Goal: Task Accomplishment & Management: Complete application form

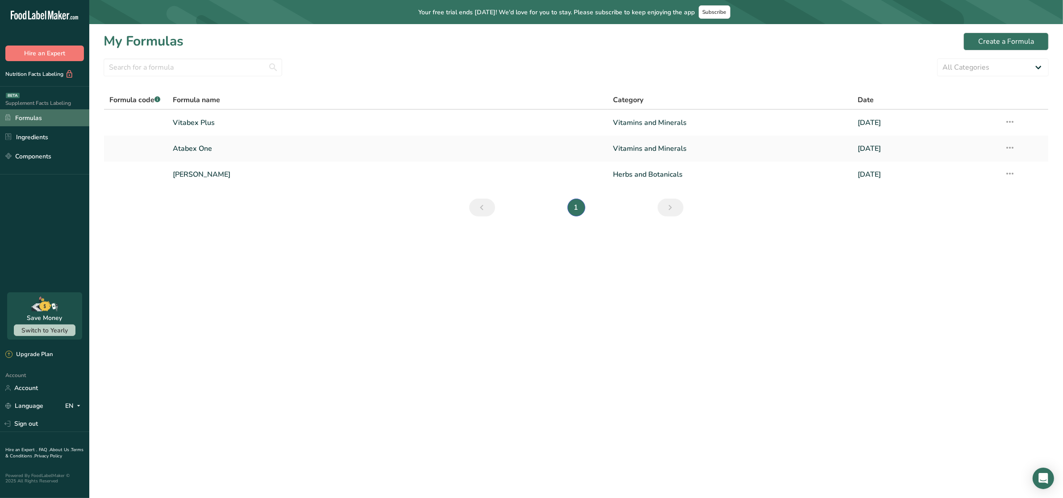
click at [31, 117] on link "Formulas" at bounding box center [44, 117] width 89 height 17
click at [980, 41] on div "Create a Formula" at bounding box center [1006, 41] width 56 height 11
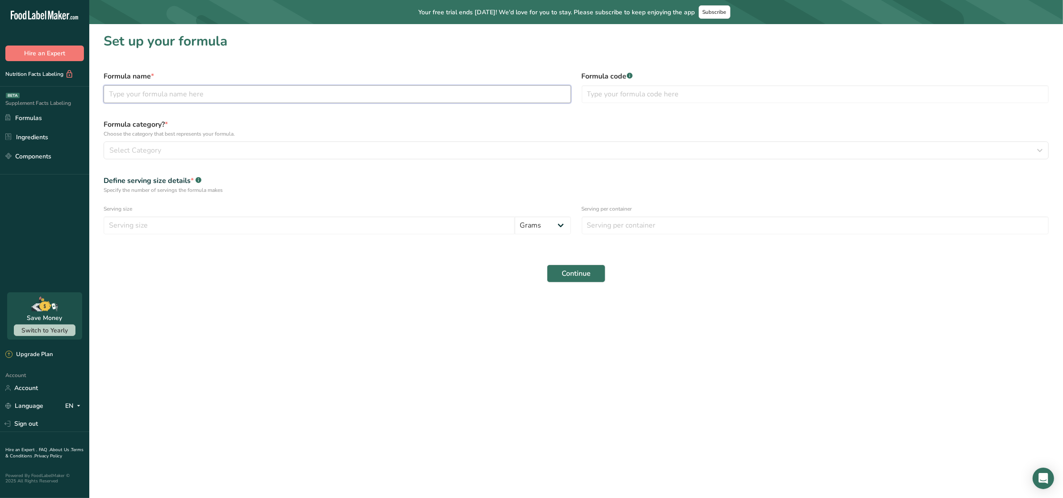
click at [338, 101] on input "text" at bounding box center [337, 94] width 467 height 18
type input "RIVR"
click at [411, 149] on div "Select Category" at bounding box center [573, 150] width 928 height 11
click at [152, 191] on span "Vitamins and Minerals" at bounding box center [143, 192] width 64 height 9
click at [683, 82] on div "Formula code .a-a{fill:#347362;}.b-a{fill:#fff;}" at bounding box center [815, 87] width 478 height 43
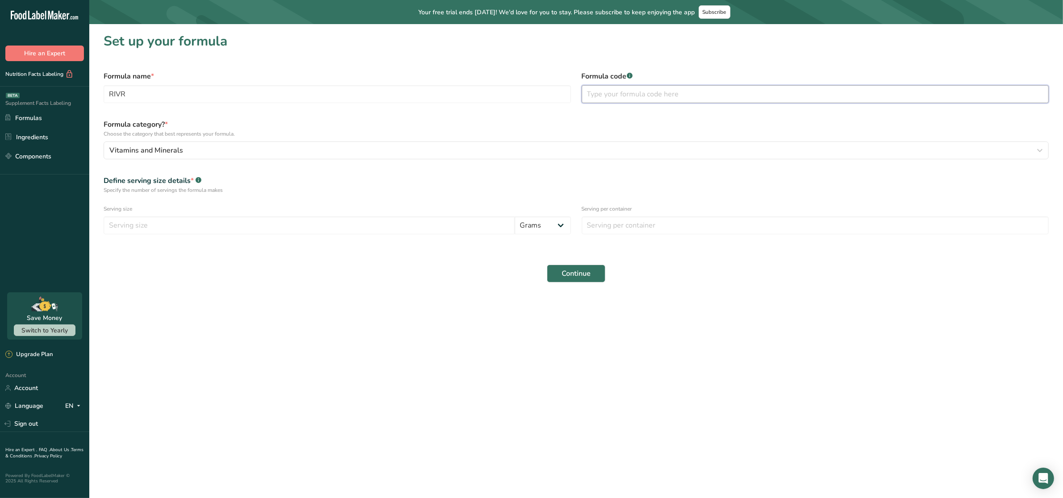
click at [675, 92] on input "text" at bounding box center [815, 94] width 467 height 18
click at [346, 257] on form "Formula name * RIVR Formula code .a-a{fill:#347362;}.b-a{fill:#fff;} Formula ca…" at bounding box center [576, 177] width 956 height 222
click at [231, 225] on input "number" at bounding box center [309, 226] width 411 height 18
click at [558, 225] on select "Grams Kilograms mg Oz Pound mcg µg" at bounding box center [543, 226] width 56 height 18
click at [476, 223] on input "4.5" at bounding box center [309, 226] width 411 height 18
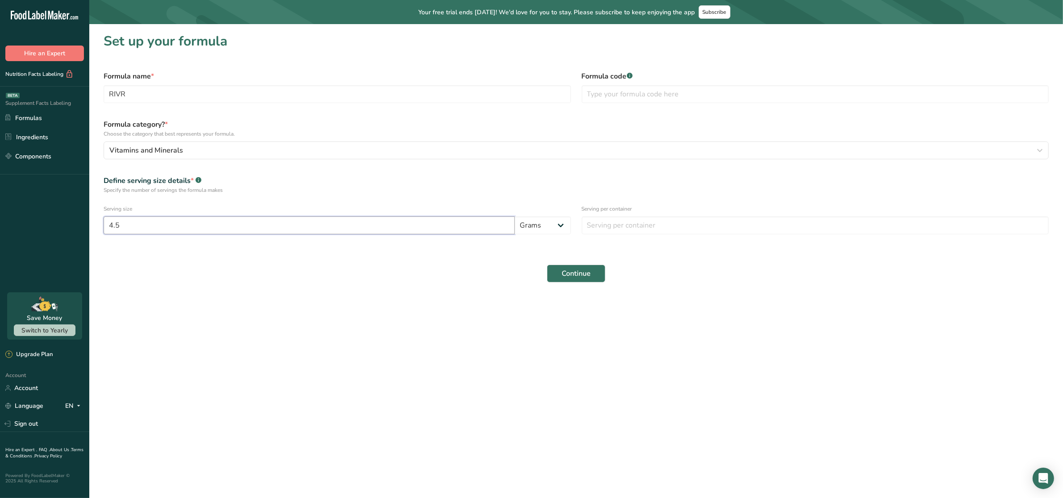
type input "4"
type input "9"
click at [667, 225] on input "number" at bounding box center [815, 226] width 467 height 18
type input "30"
click at [596, 369] on main "Your free trial ends [DATE]! We'd love for you to stay. Please subscribe to kee…" at bounding box center [531, 249] width 1063 height 498
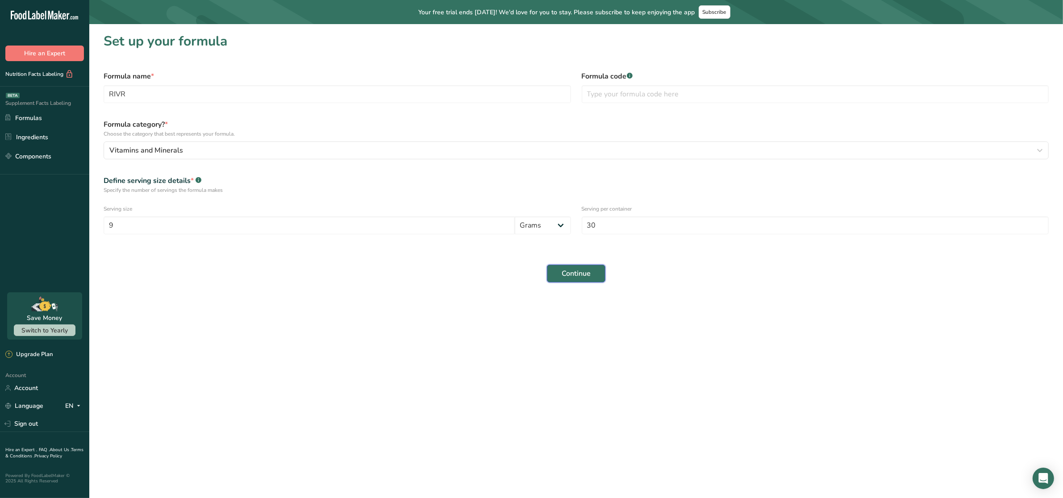
click at [591, 273] on button "Continue" at bounding box center [576, 274] width 58 height 18
select select
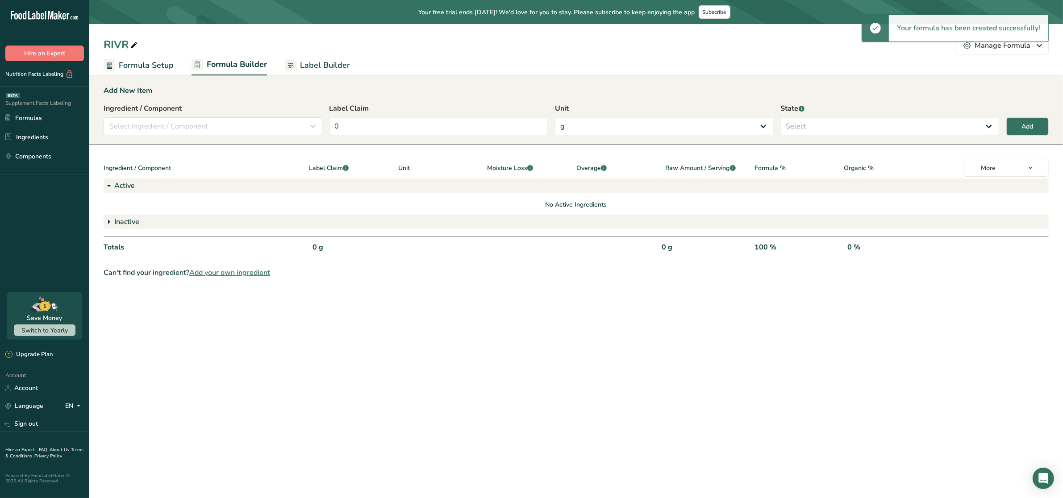
click at [106, 182] on icon at bounding box center [109, 186] width 11 height 16
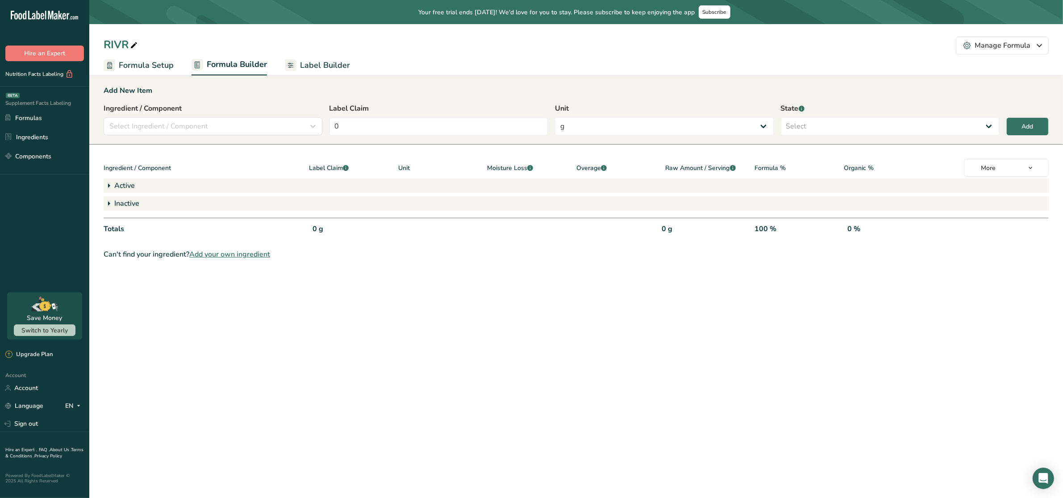
click at [110, 184] on icon at bounding box center [109, 186] width 11 height 16
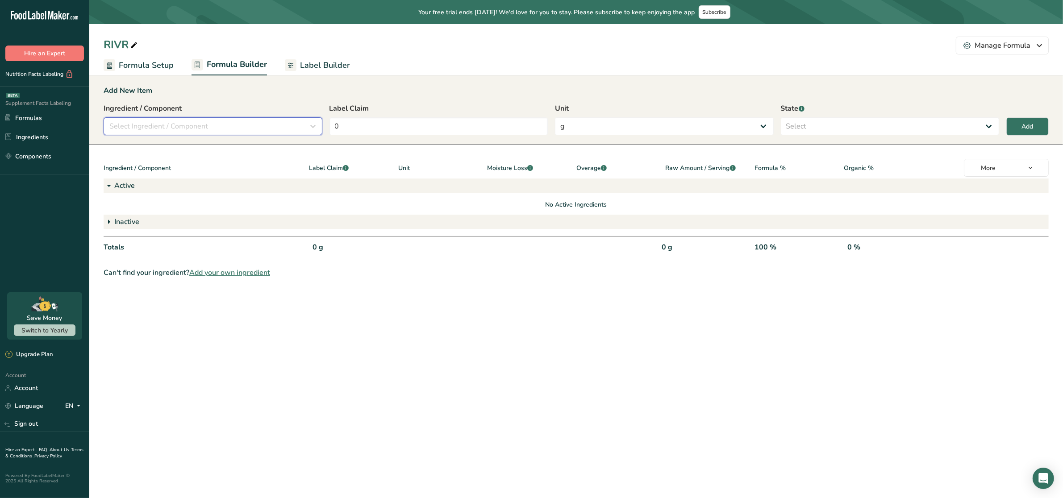
click at [173, 125] on span "Select Ingredient / Component" at bounding box center [158, 126] width 99 height 11
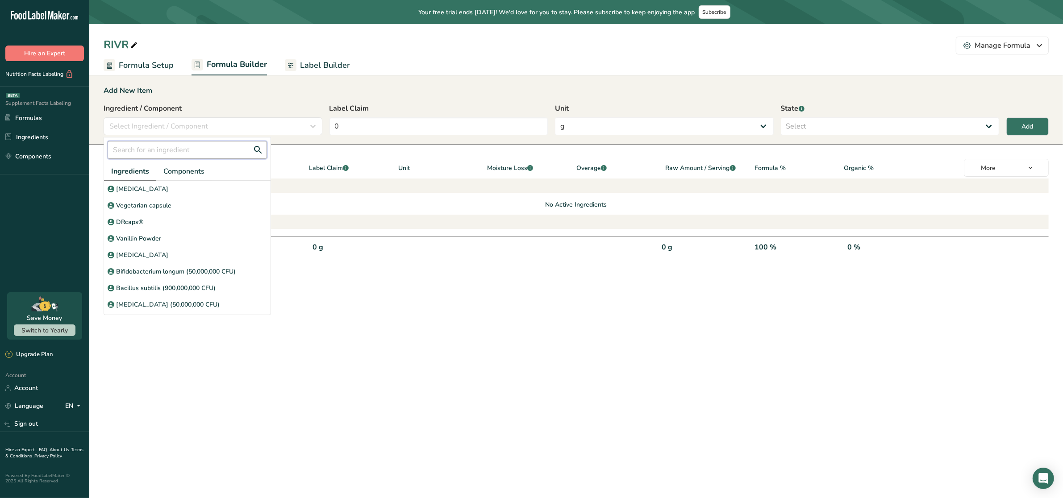
click at [179, 148] on input "text" at bounding box center [187, 150] width 159 height 18
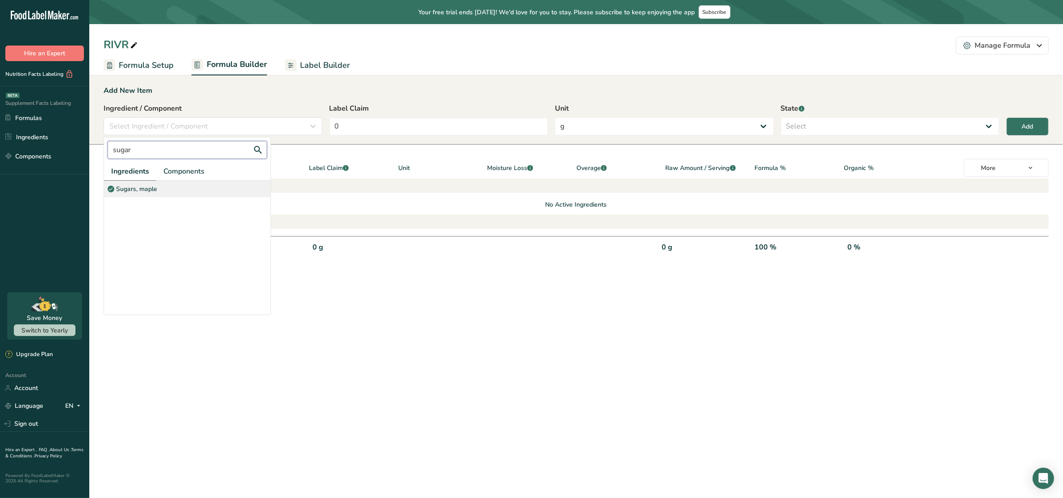
type input "sugar"
click at [140, 191] on p "Sugars, maple" at bounding box center [136, 188] width 41 height 9
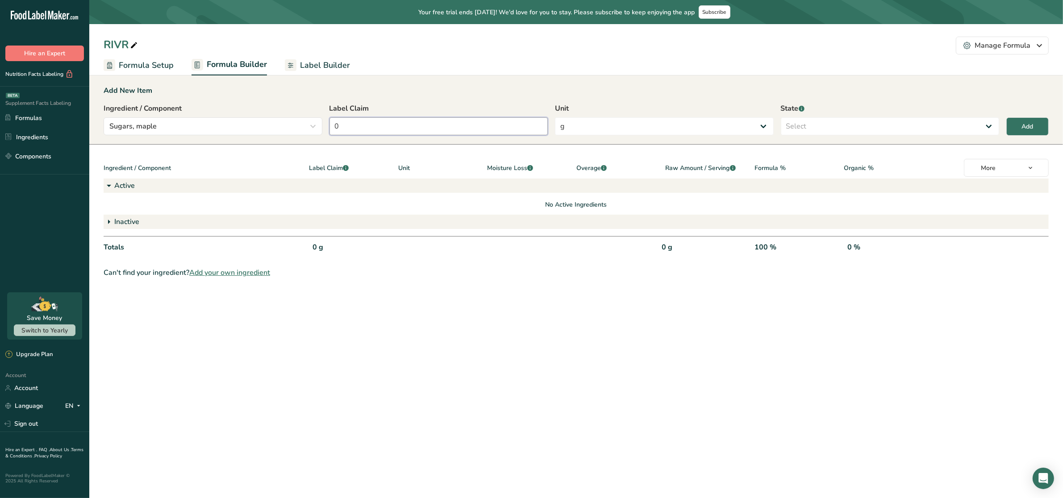
click at [367, 125] on input "0" at bounding box center [438, 126] width 219 height 18
click at [815, 125] on select "Select Active Inactive" at bounding box center [890, 126] width 219 height 18
select select "inactive"
click at [781, 117] on select "Select Active Inactive" at bounding box center [890, 126] width 219 height 18
click at [1029, 125] on div "Add" at bounding box center [1028, 126] width 12 height 9
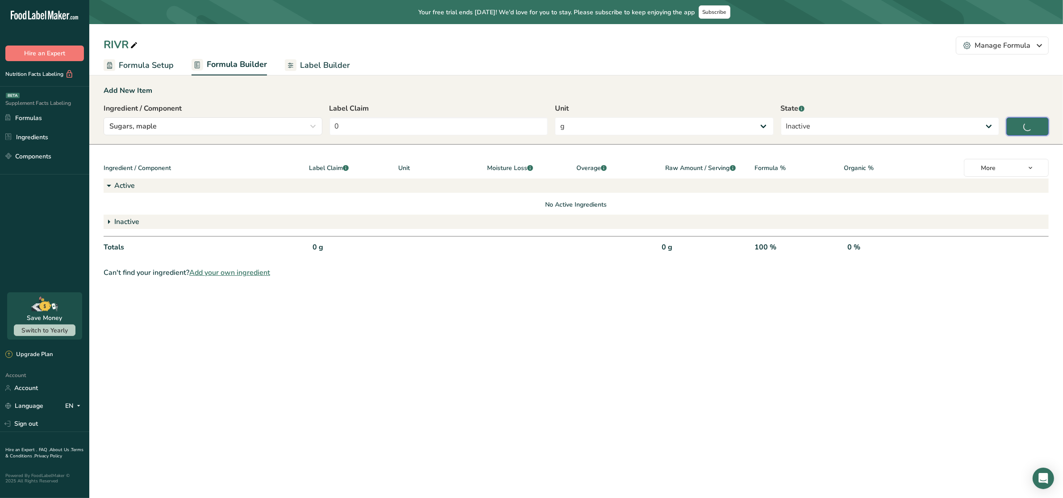
select select
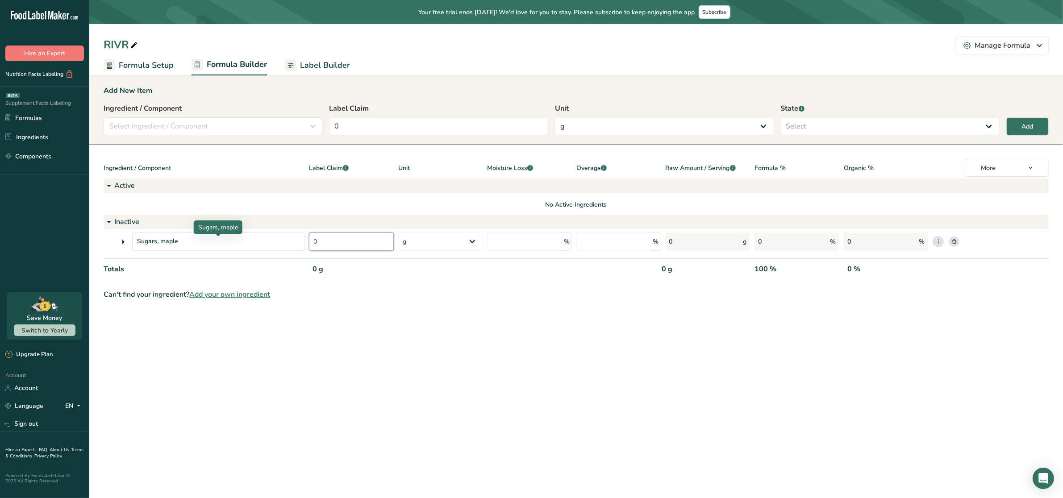
click at [283, 239] on div "Sugars, maple 0 g Kilograms mg Oz Pound PPM B CFU mcg µg kcal kJ % % 0 g 0 % 0 …" at bounding box center [576, 242] width 945 height 18
drag, startPoint x: 449, startPoint y: 238, endPoint x: 442, endPoint y: 239, distance: 6.8
click at [443, 239] on select "g Kilograms mg Oz Pound PPM B CFU mcg µg kcal kJ" at bounding box center [440, 242] width 85 height 18
click at [363, 237] on input "0" at bounding box center [351, 242] width 85 height 18
type input "1.6"
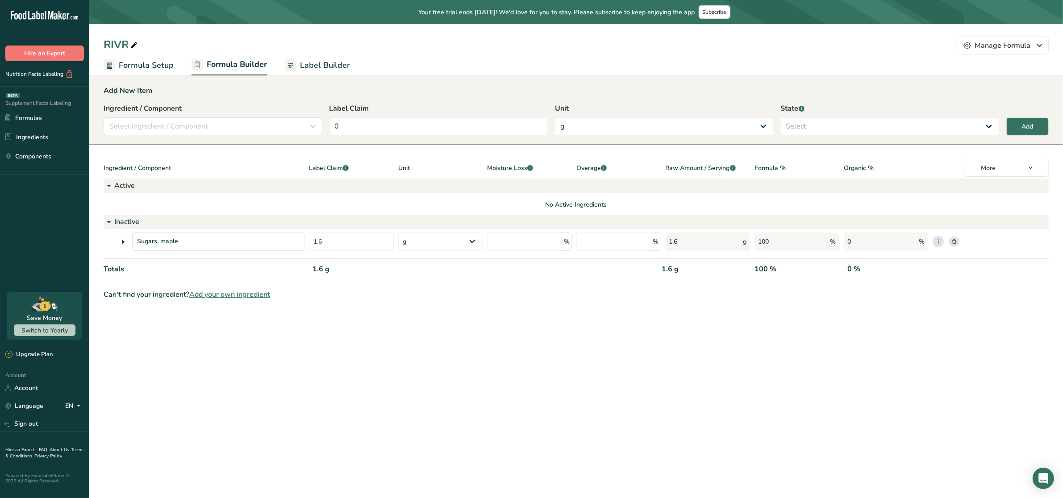
click at [521, 317] on main "Your free trial ends [DATE]! We'd love for you to stay. Please subscribe to kee…" at bounding box center [531, 249] width 1063 height 498
click at [441, 304] on section "Add New Item Ingredient / Component Select Ingredient / Component sugar Ingredi…" at bounding box center [576, 192] width 974 height 243
click at [280, 127] on div "Select Ingredient / Component" at bounding box center [210, 126] width 202 height 11
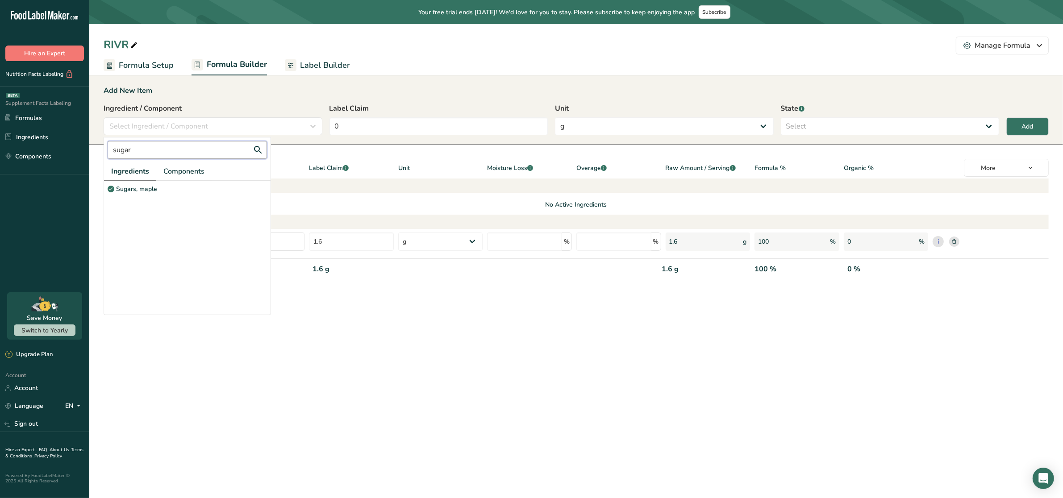
click at [168, 154] on input "sugar" at bounding box center [187, 150] width 159 height 18
drag, startPoint x: 166, startPoint y: 154, endPoint x: 65, endPoint y: 150, distance: 101.4
click at [65, 150] on div ".a-20{fill:#fff;} Hire an Expert Nutrition Facts Labeling Supplement Facts Labe…" at bounding box center [531, 249] width 1063 height 498
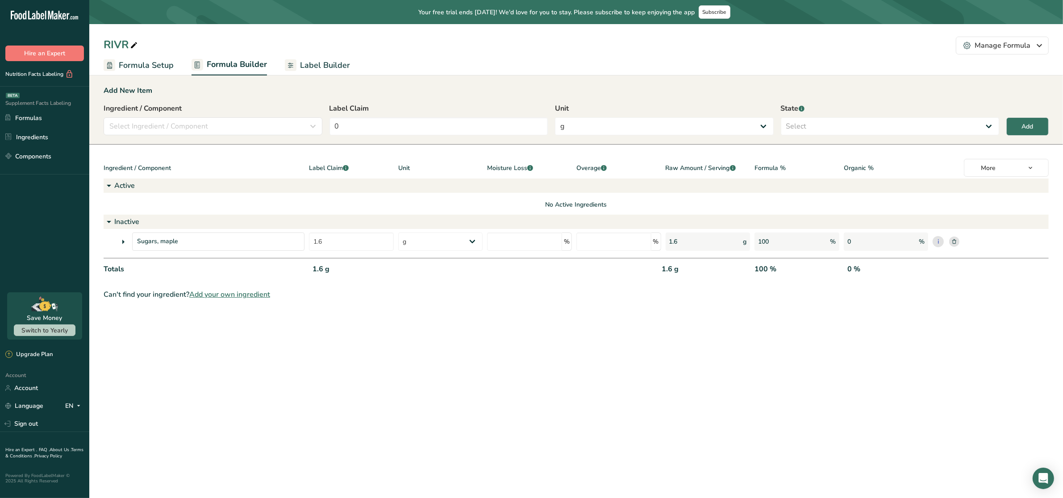
click at [238, 110] on label "Ingredient / Component" at bounding box center [213, 108] width 219 height 11
click at [225, 121] on div "Select Ingredient / Component" at bounding box center [210, 126] width 202 height 11
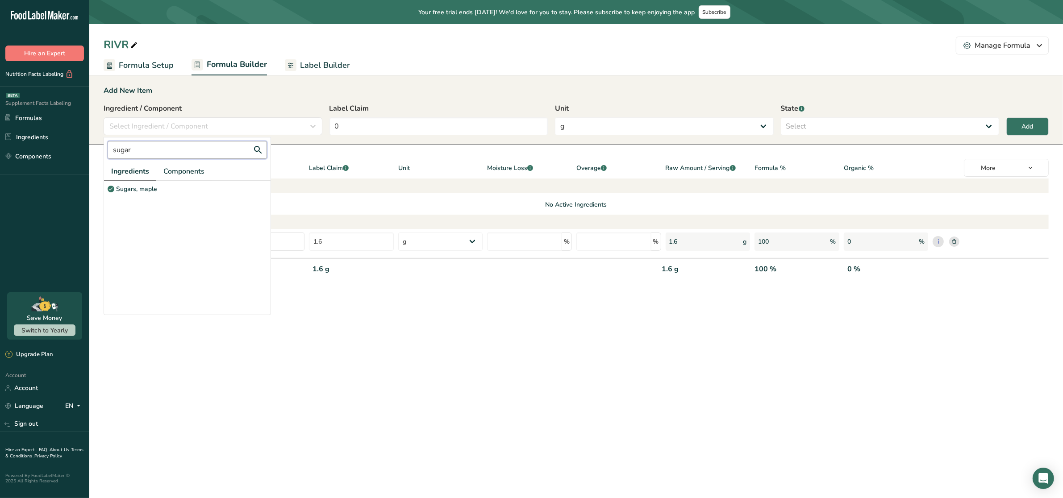
click at [159, 152] on input "sugar" at bounding box center [187, 150] width 159 height 18
type input "s"
type input "t"
type input "syru"
click at [144, 206] on p "Syrups, maple" at bounding box center [136, 205] width 41 height 9
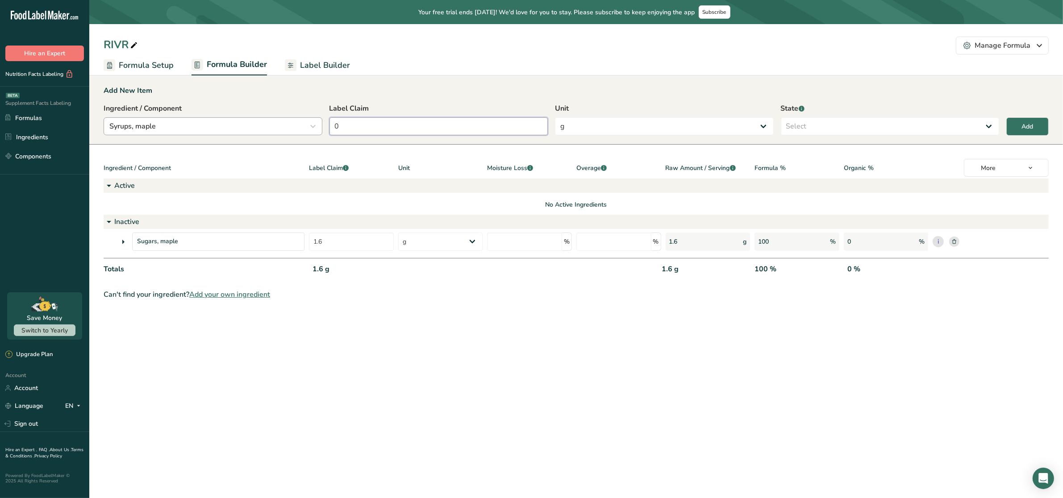
drag, startPoint x: 460, startPoint y: 126, endPoint x: 309, endPoint y: 135, distance: 150.7
click at [310, 135] on div "Ingredient / Component Syrups, maple syru Ingredients Components Sweetener, syr…" at bounding box center [576, 122] width 945 height 38
type input "1.4"
click at [816, 120] on select "Select Active Inactive" at bounding box center [890, 126] width 219 height 18
select select "inactive"
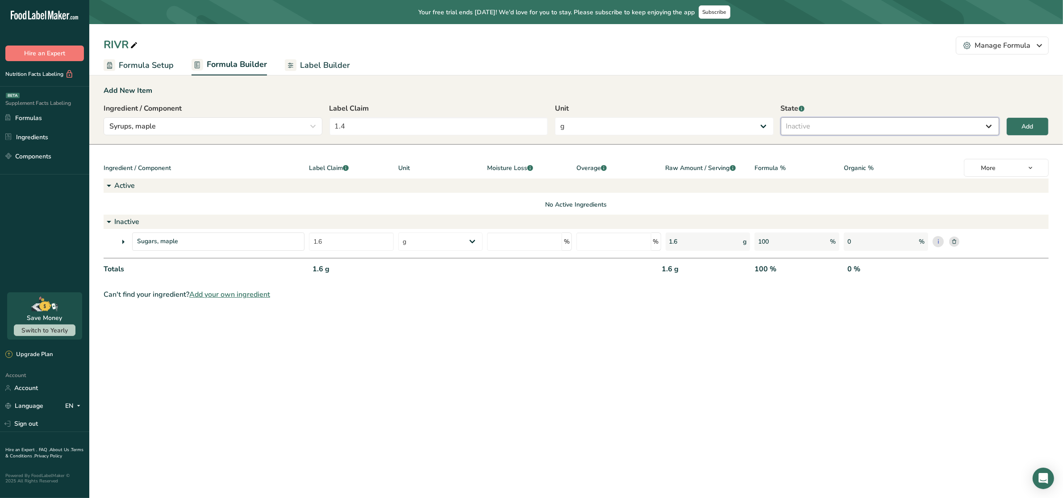
click at [781, 117] on select "Select Active Inactive" at bounding box center [890, 126] width 219 height 18
click at [1036, 130] on button "Add" at bounding box center [1027, 126] width 42 height 18
type input "0"
select select
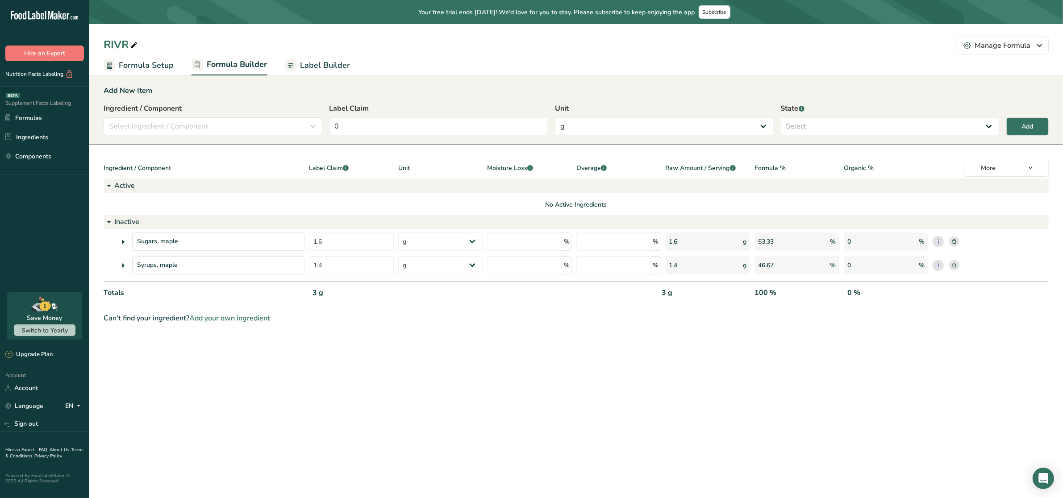
click at [388, 326] on section "Add New Item Ingredient / Component Select Ingredient / Component syru Ingredie…" at bounding box center [576, 204] width 974 height 267
click at [121, 239] on icon at bounding box center [123, 242] width 11 height 16
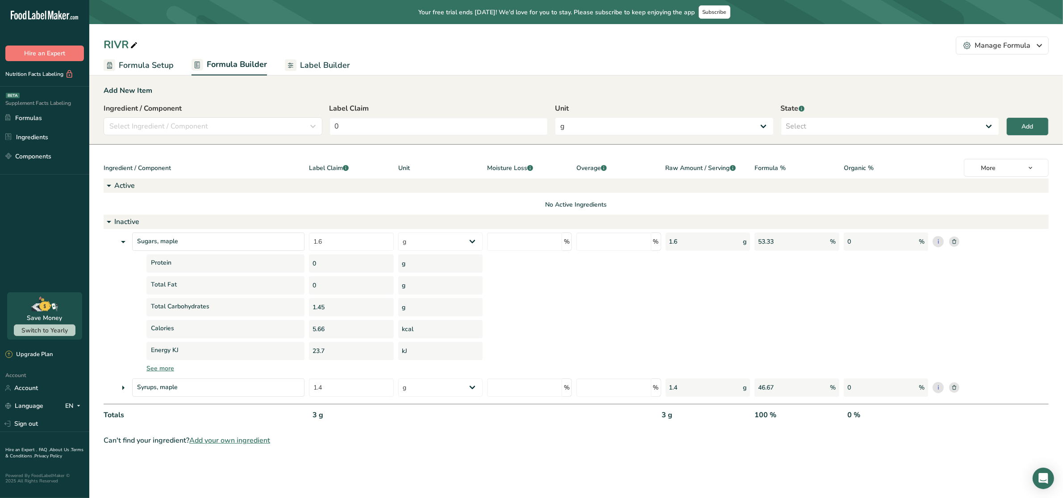
click at [121, 242] on icon at bounding box center [123, 242] width 11 height 16
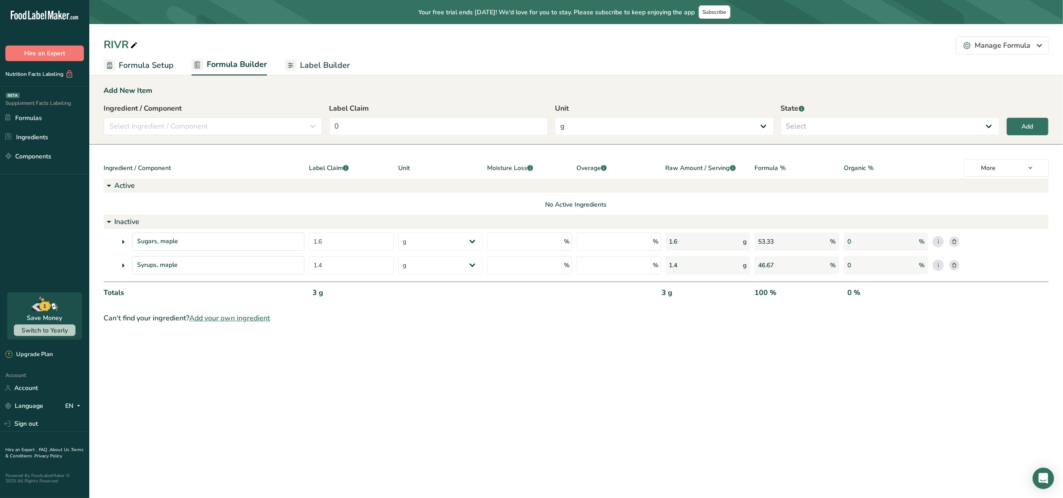
click at [315, 69] on span "Label Builder" at bounding box center [325, 65] width 50 height 12
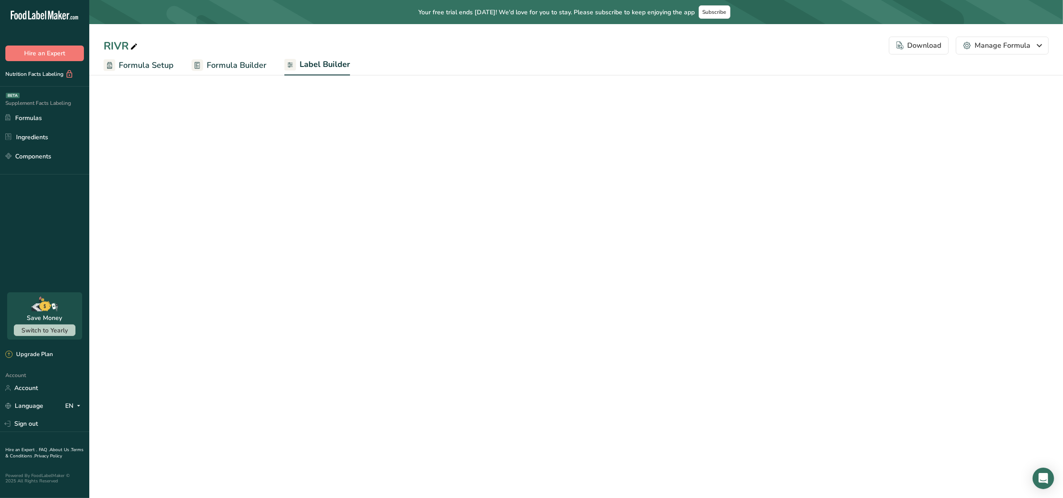
select select "Roboto"
select select "bold"
select select "center"
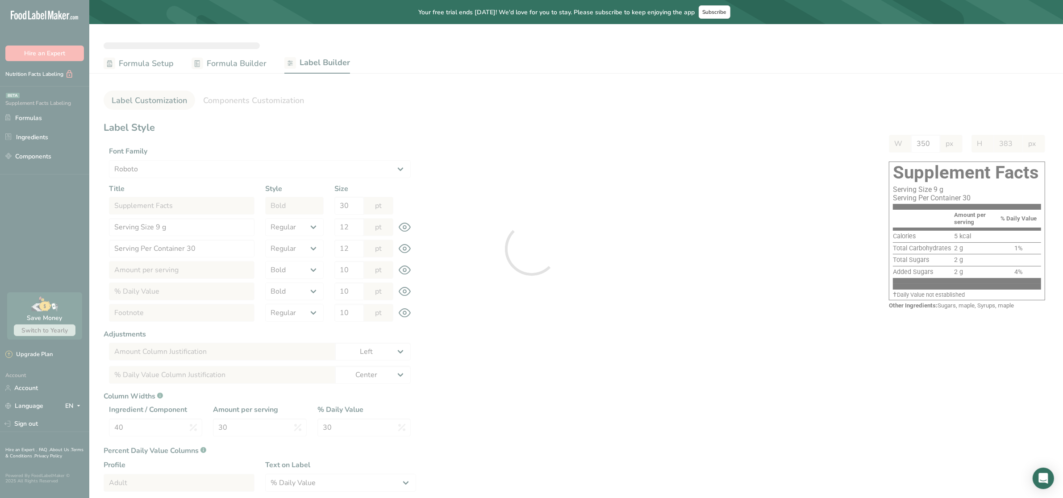
type input "335"
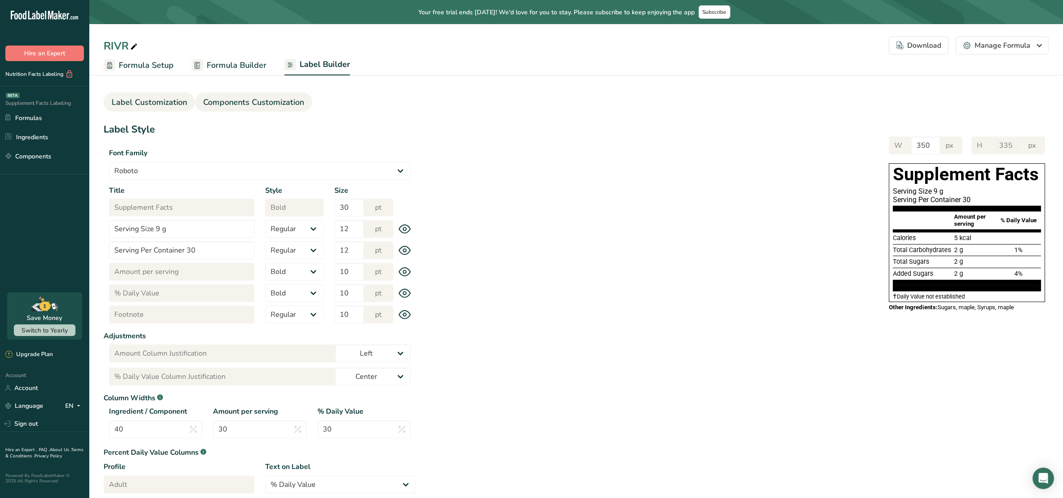
click at [282, 103] on span "Components Customization" at bounding box center [253, 102] width 101 height 12
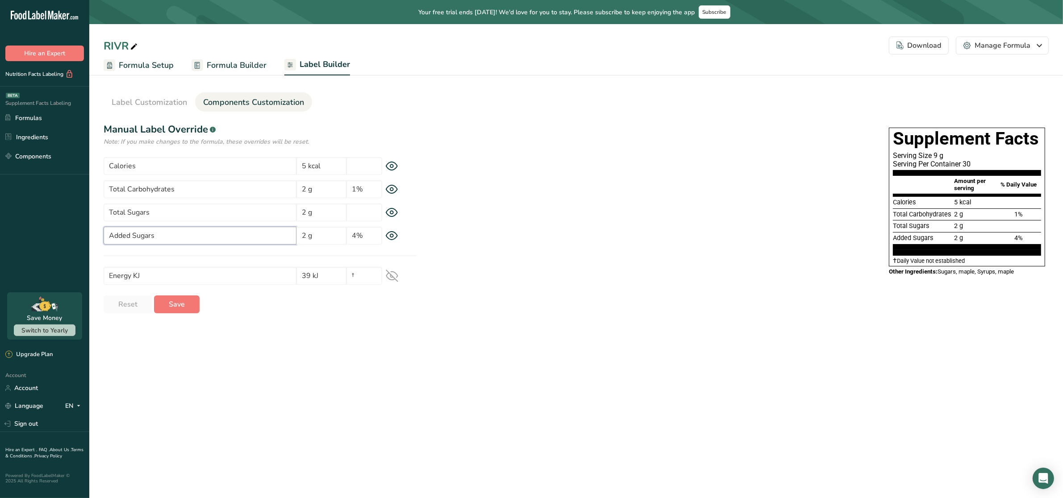
click at [201, 235] on input "Added Sugars" at bounding box center [200, 236] width 193 height 18
click at [525, 165] on div "Supplement Facts Serving Size 9 g Serving Per Container 30 Amount per serving %…" at bounding box center [732, 205] width 633 height 155
click at [158, 97] on span "Label Customization" at bounding box center [149, 102] width 75 height 12
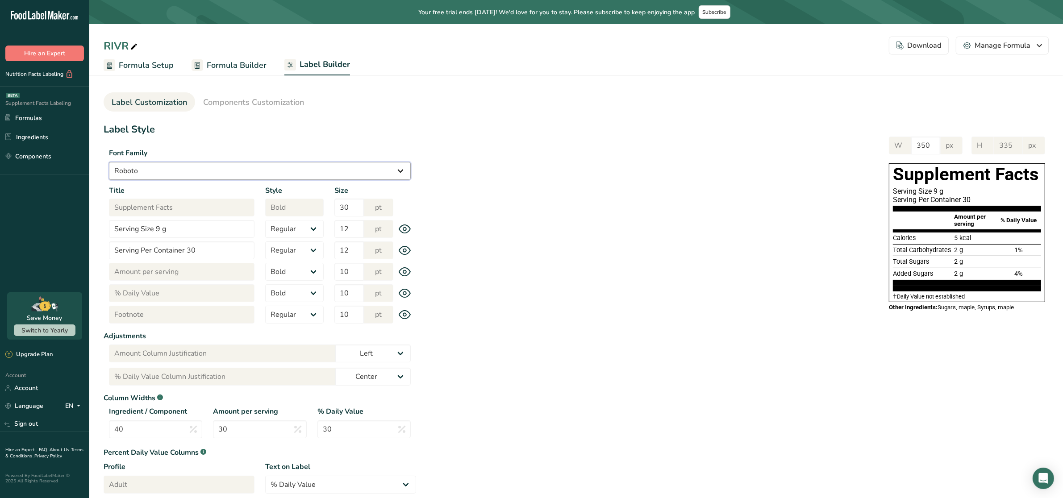
click at [220, 174] on select "Arial Roboto Helvetica [GEOGRAPHIC_DATA] [DEMOGRAPHIC_DATA] [US_STATE] Courier …" at bounding box center [260, 171] width 302 height 18
click at [251, 108] on span "Components Customization" at bounding box center [253, 102] width 101 height 12
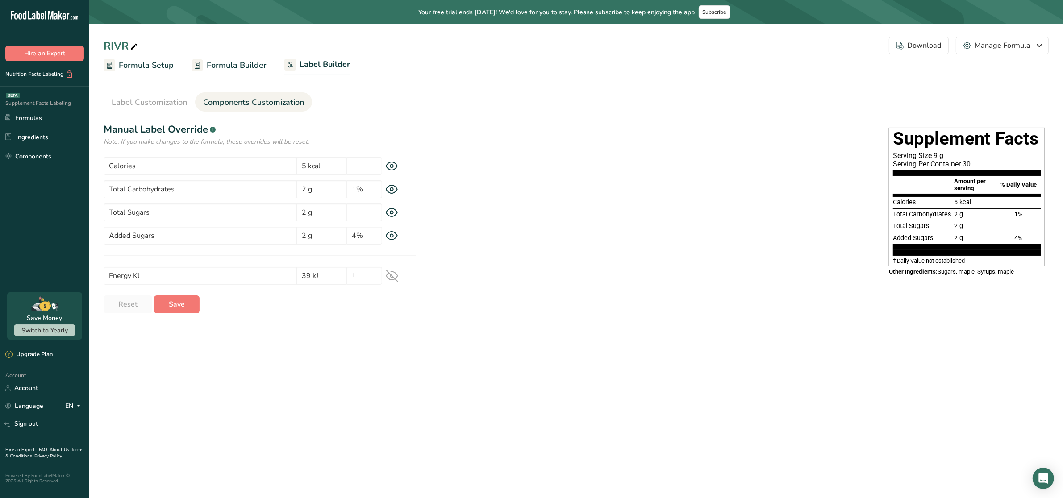
click at [171, 125] on h1 "Manual Label Override .a-a{fill:#347362;}.b-a{fill:#fff;}" at bounding box center [260, 129] width 313 height 15
click at [157, 101] on span "Label Customization" at bounding box center [149, 102] width 75 height 12
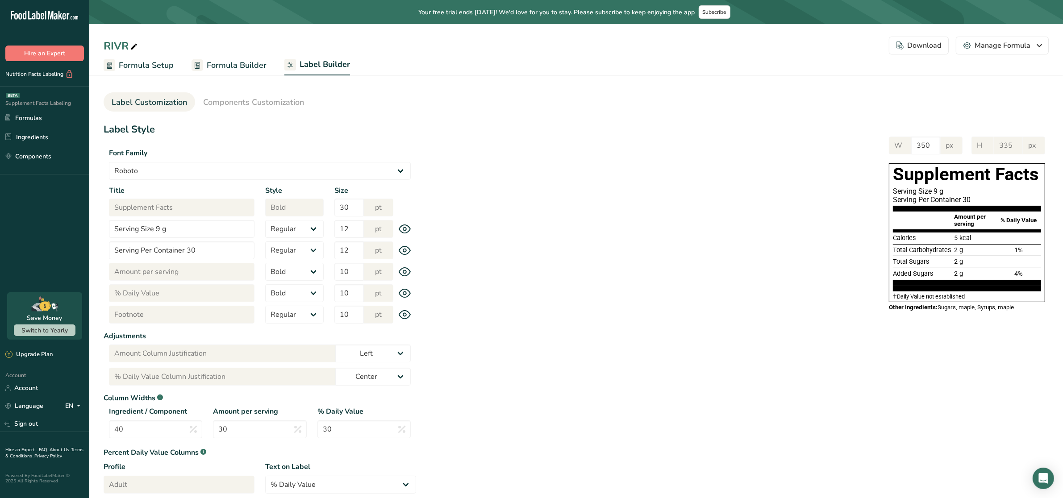
click at [157, 59] on span "Formula Setup" at bounding box center [146, 65] width 55 height 12
